Goal: Transaction & Acquisition: Purchase product/service

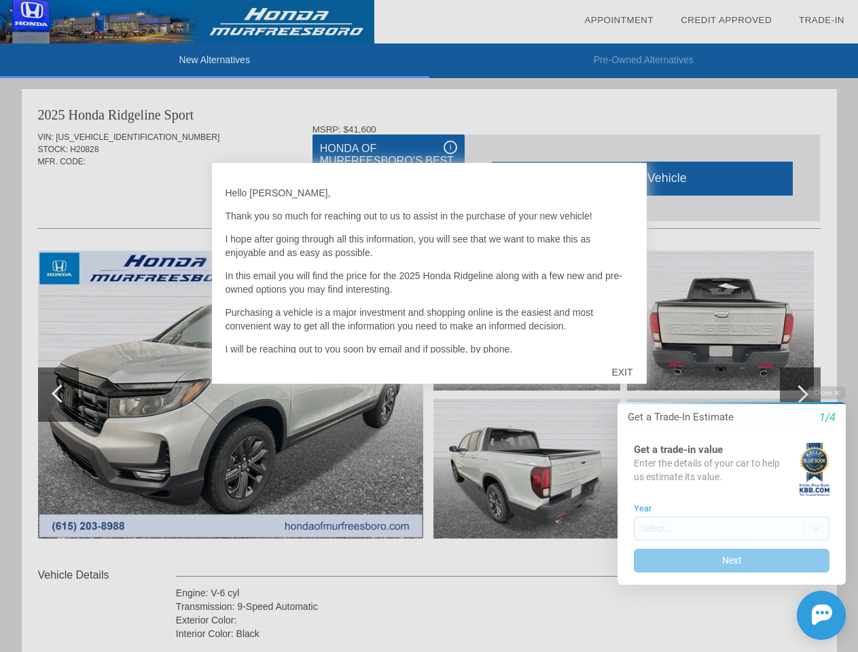
click at [619, 20] on link "Appointment" at bounding box center [618, 20] width 69 height 10
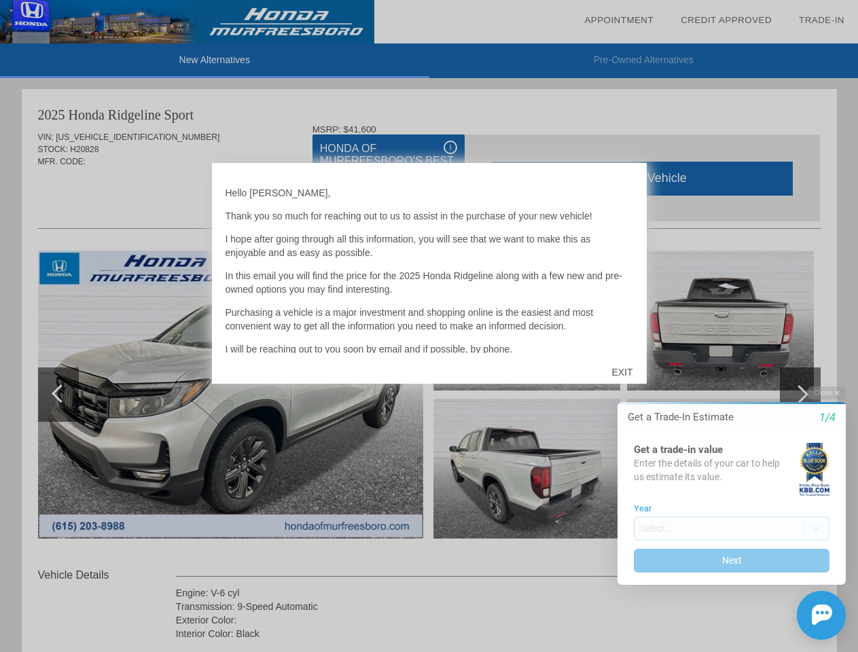
click at [621, 372] on div "EXIT" at bounding box center [622, 372] width 48 height 41
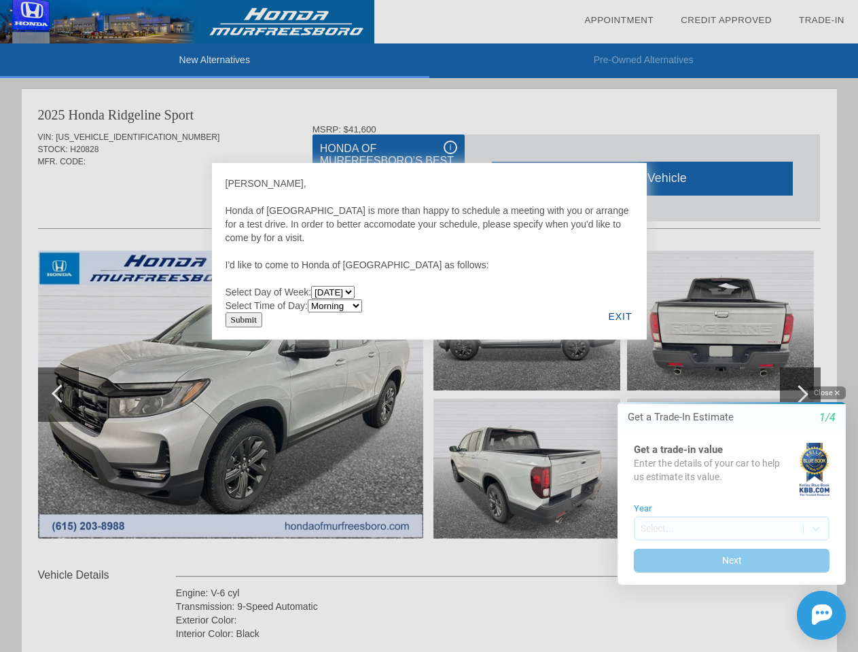
click at [826, 392] on button "Close" at bounding box center [826, 392] width 38 height 13
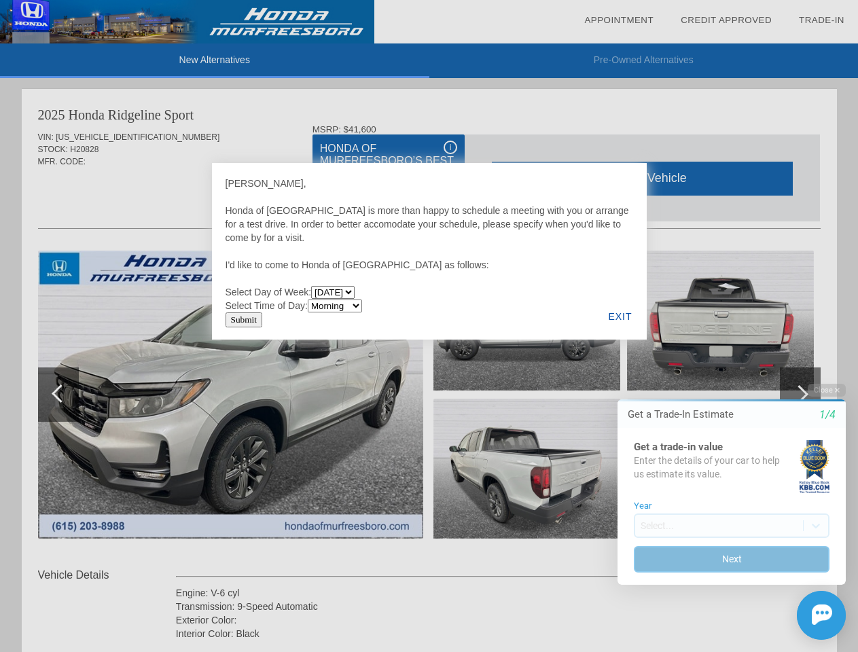
click at [731, 560] on button "Next" at bounding box center [732, 559] width 196 height 26
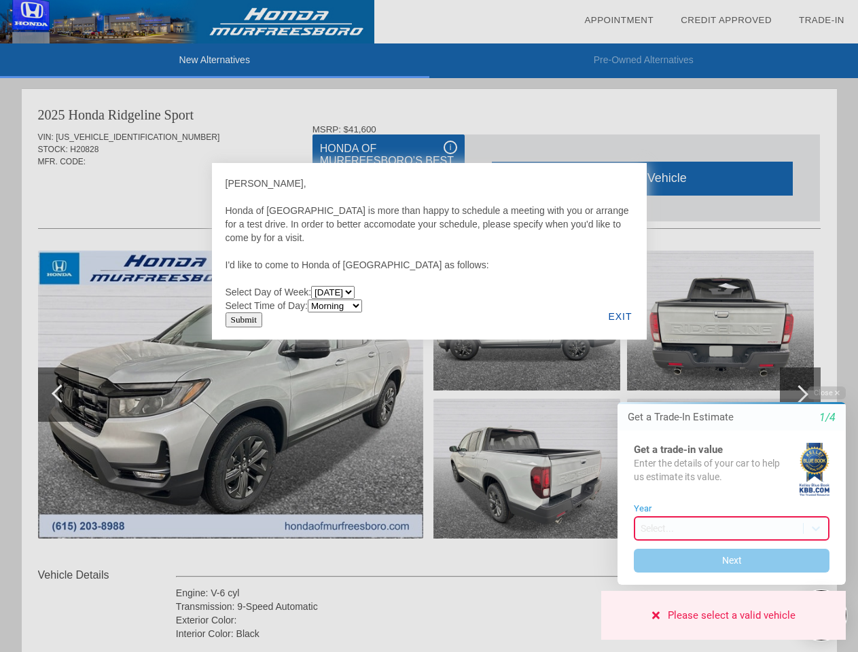
click at [821, 604] on img at bounding box center [821, 614] width 20 height 20
